Goal: Task Accomplishment & Management: Manage account settings

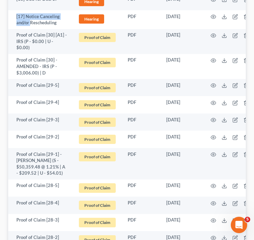
drag, startPoint x: 4, startPoint y: 22, endPoint x: 3, endPoint y: 40, distance: 18.4
click at [53, 27] on td "[17] Notice Canceling and/or Rescheduling" at bounding box center [40, 19] width 64 height 19
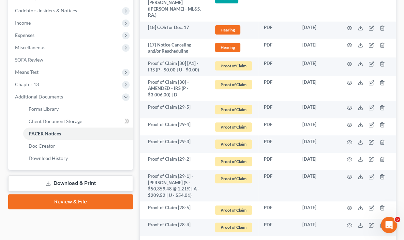
scroll to position [135, 0]
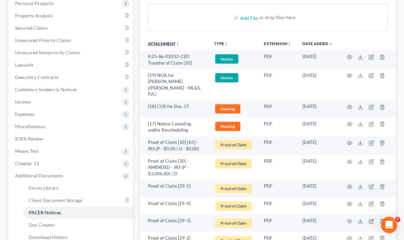
click at [148, 41] on link "Attachment unfold_more expand_more expand_less" at bounding box center [164, 43] width 32 height 5
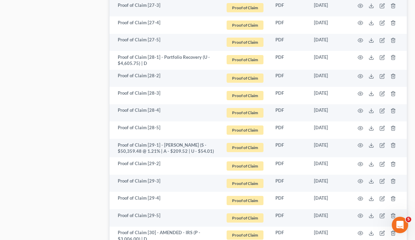
scroll to position [1333, 0]
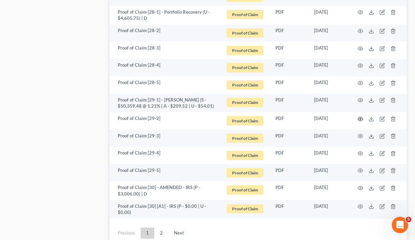
click at [362, 117] on icon "button" at bounding box center [360, 119] width 5 height 4
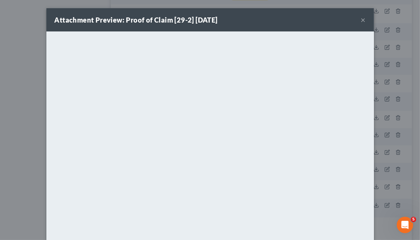
click at [361, 21] on button "×" at bounding box center [363, 20] width 5 height 8
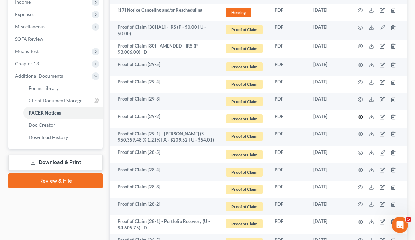
click at [362, 117] on icon "button" at bounding box center [360, 116] width 5 height 5
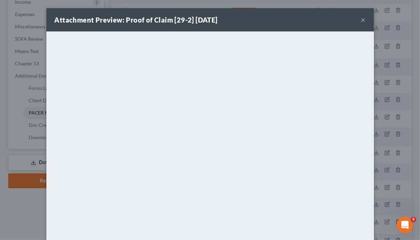
click at [362, 19] on button "×" at bounding box center [363, 20] width 5 height 8
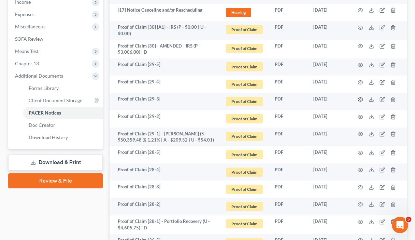
click at [359, 98] on icon "button" at bounding box center [360, 99] width 5 height 5
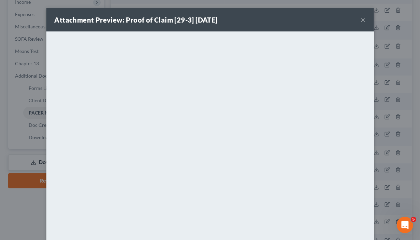
click at [361, 19] on button "×" at bounding box center [363, 20] width 5 height 8
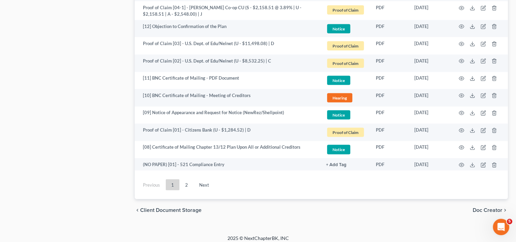
scroll to position [1126, 0]
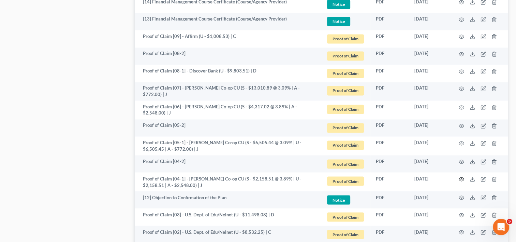
click at [420, 177] on icon "button" at bounding box center [461, 179] width 5 height 4
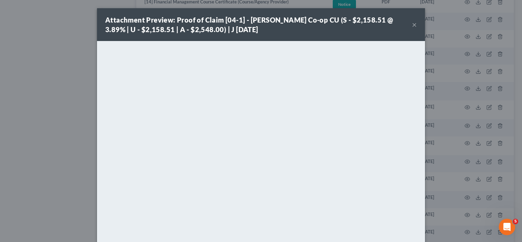
click at [412, 24] on button "×" at bounding box center [414, 24] width 5 height 8
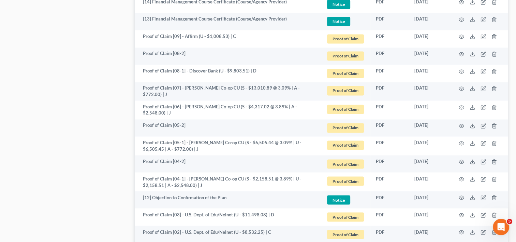
scroll to position [1069, 0]
